Goal: Navigation & Orientation: Find specific page/section

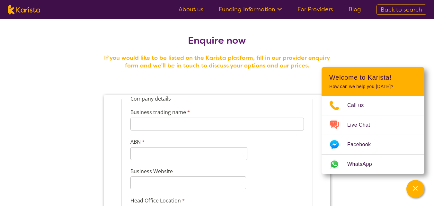
click at [104, 45] on h2 "Enquire now" at bounding box center [218, 41] width 232 height 12
click at [191, 11] on link "About us" at bounding box center [191, 9] width 25 height 8
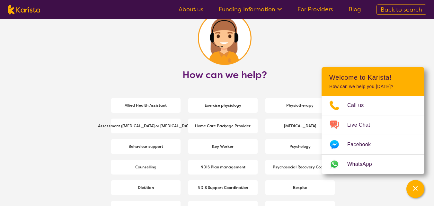
scroll to position [922, 0]
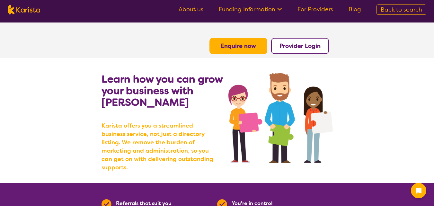
click at [197, 12] on link "About us" at bounding box center [191, 9] width 25 height 8
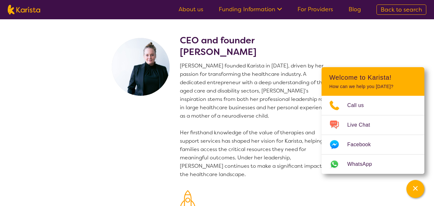
click at [197, 12] on link "About us" at bounding box center [191, 9] width 25 height 8
click at [200, 9] on link "About us" at bounding box center [191, 9] width 25 height 8
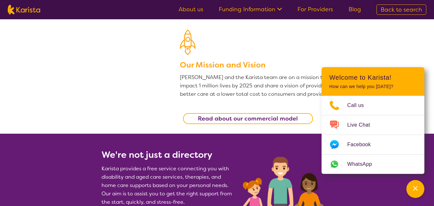
scroll to position [322, 0]
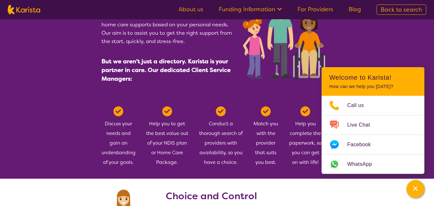
click at [198, 6] on link "About us" at bounding box center [191, 9] width 25 height 8
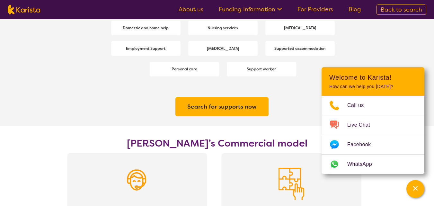
scroll to position [996, 0]
